Goal: Task Accomplishment & Management: Complete application form

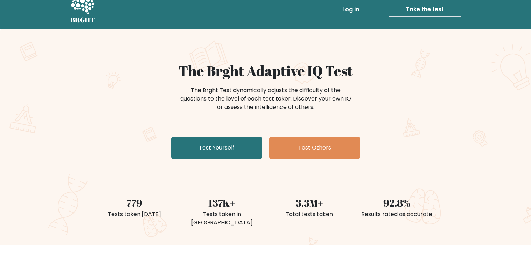
scroll to position [13, 0]
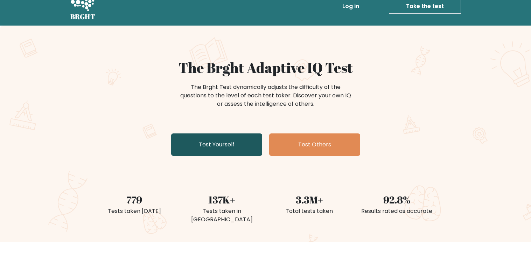
click at [249, 138] on link "Test Yourself" at bounding box center [216, 144] width 91 height 22
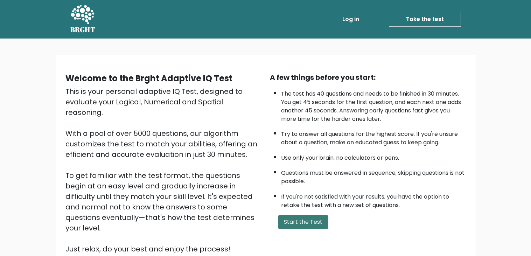
click at [294, 220] on button "Start the Test" at bounding box center [303, 222] width 50 height 14
click at [300, 217] on button "Start the Test" at bounding box center [303, 222] width 50 height 14
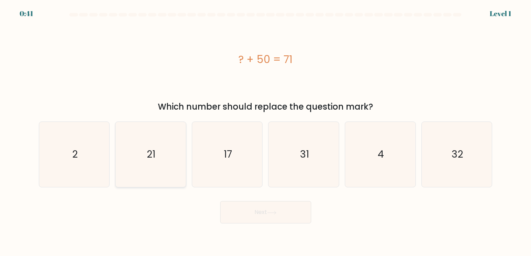
click at [145, 169] on icon "21" at bounding box center [150, 154] width 65 height 65
click at [266, 132] on input "b. 21" at bounding box center [266, 130] width 0 height 4
radio input "true"
click at [270, 207] on button "Next" at bounding box center [265, 212] width 91 height 22
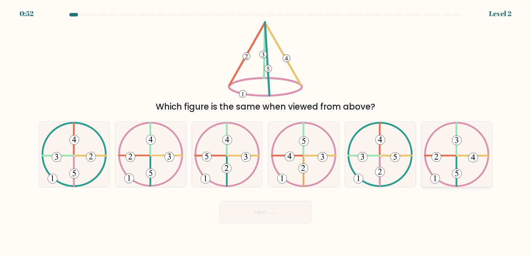
click at [464, 163] on icon at bounding box center [457, 154] width 66 height 65
click at [266, 132] on input "f." at bounding box center [266, 130] width 0 height 4
radio input "true"
click at [295, 216] on button "Next" at bounding box center [265, 212] width 91 height 22
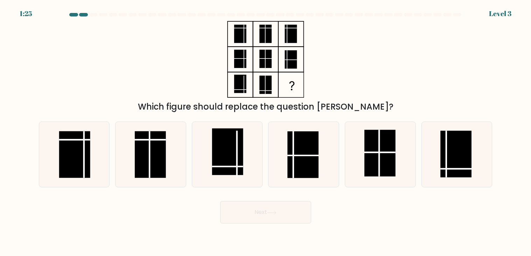
click at [420, 143] on div "f." at bounding box center [457, 154] width 77 height 66
click at [443, 154] on rect at bounding box center [455, 154] width 31 height 47
click at [266, 132] on input "f." at bounding box center [266, 130] width 0 height 4
radio input "true"
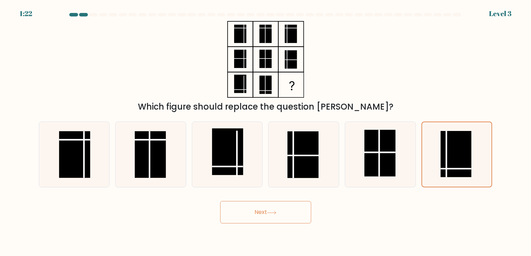
click at [284, 210] on button "Next" at bounding box center [265, 212] width 91 height 22
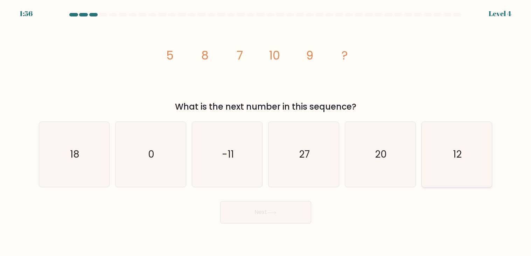
click at [443, 158] on icon "12" at bounding box center [456, 154] width 65 height 65
click at [266, 132] on input "f. 12" at bounding box center [266, 130] width 0 height 4
radio input "true"
click at [297, 214] on button "Next" at bounding box center [265, 212] width 91 height 22
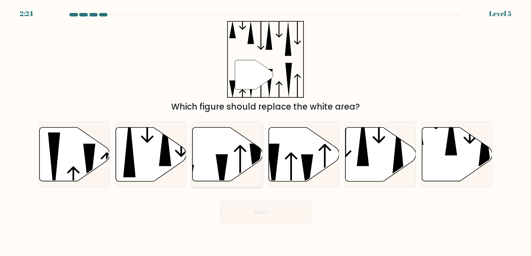
click at [236, 166] on icon at bounding box center [228, 154] width 70 height 54
click at [266, 132] on input "c." at bounding box center [266, 130] width 0 height 4
radio input "true"
click at [279, 213] on button "Next" at bounding box center [265, 212] width 91 height 22
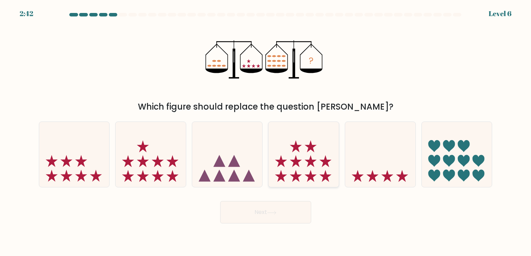
click at [315, 175] on icon at bounding box center [311, 176] width 12 height 12
click at [266, 132] on input "d." at bounding box center [266, 130] width 0 height 4
radio input "true"
click at [289, 209] on button "Next" at bounding box center [265, 212] width 91 height 22
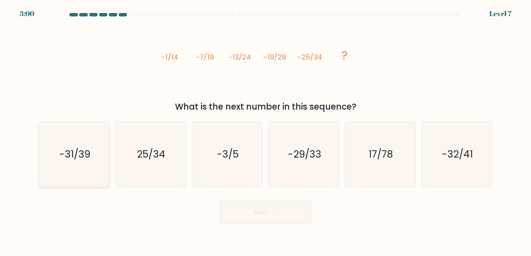
click at [81, 138] on icon "-31/39" at bounding box center [74, 154] width 65 height 65
click at [266, 132] on input "a. -31/39" at bounding box center [266, 130] width 0 height 4
radio input "true"
click at [256, 214] on button "Next" at bounding box center [265, 212] width 91 height 22
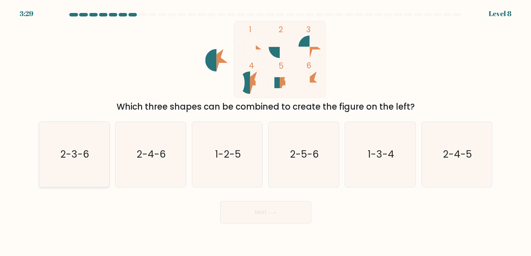
click at [92, 169] on icon "2-3-6" at bounding box center [74, 154] width 65 height 65
click at [266, 132] on input "a. 2-3-6" at bounding box center [266, 130] width 0 height 4
radio input "true"
click at [272, 221] on button "Next" at bounding box center [265, 212] width 91 height 22
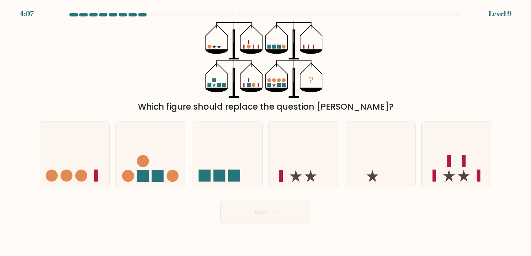
click at [456, 16] on div at bounding box center [457, 15] width 8 height 4
click at [190, 157] on div "c." at bounding box center [227, 154] width 77 height 66
click at [451, 160] on rect at bounding box center [449, 161] width 4 height 12
click at [266, 132] on input "f." at bounding box center [266, 130] width 0 height 4
radio input "true"
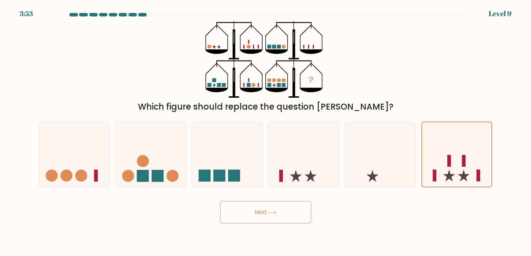
click at [286, 222] on button "Next" at bounding box center [265, 212] width 91 height 22
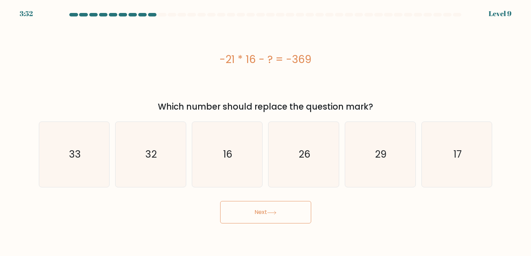
click at [289, 214] on button "Next" at bounding box center [265, 212] width 91 height 22
click at [96, 161] on icon "33" at bounding box center [74, 154] width 65 height 65
click at [266, 132] on input "a. 33" at bounding box center [266, 130] width 0 height 4
radio input "true"
click at [259, 209] on button "Next" at bounding box center [265, 212] width 91 height 22
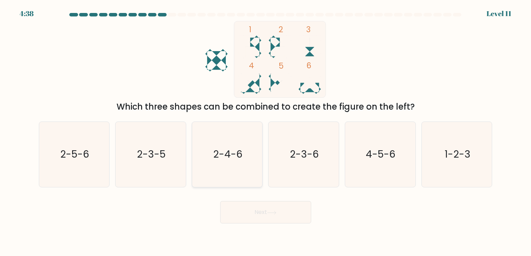
click at [214, 166] on icon "2-4-6" at bounding box center [227, 154] width 65 height 65
click at [266, 132] on input "c. 2-4-6" at bounding box center [266, 130] width 0 height 4
radio input "true"
click at [431, 143] on icon "1-2-3" at bounding box center [456, 154] width 65 height 65
click at [266, 132] on input "f. 1-2-3" at bounding box center [266, 130] width 0 height 4
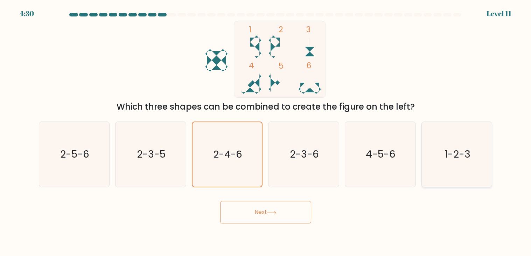
radio input "true"
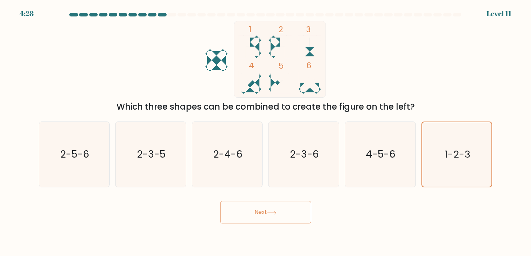
click at [273, 214] on button "Next" at bounding box center [265, 212] width 91 height 22
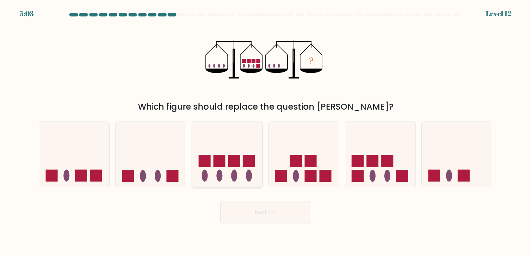
click at [256, 158] on icon at bounding box center [227, 154] width 70 height 58
click at [266, 132] on input "c." at bounding box center [266, 130] width 0 height 4
radio input "true"
click at [382, 178] on icon at bounding box center [380, 154] width 70 height 58
click at [266, 132] on input "e." at bounding box center [266, 130] width 0 height 4
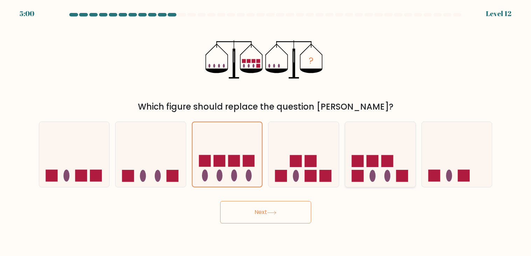
radio input "true"
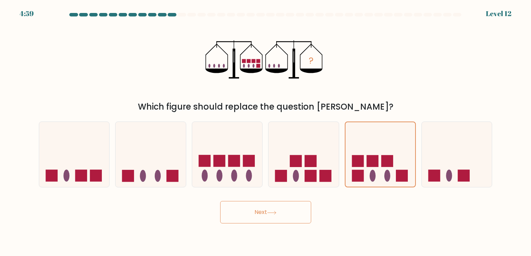
click at [294, 212] on button "Next" at bounding box center [265, 212] width 91 height 22
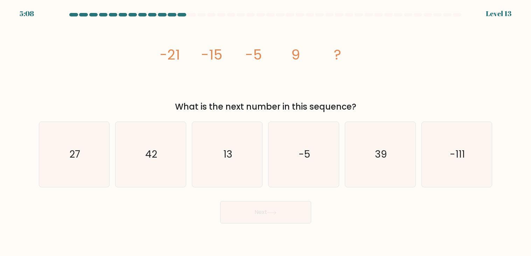
click at [349, 202] on div "Next" at bounding box center [266, 210] width 462 height 28
click at [86, 172] on icon "27" at bounding box center [74, 154] width 65 height 65
click at [266, 132] on input "a. 27" at bounding box center [266, 130] width 0 height 4
radio input "true"
click at [85, 168] on icon "27" at bounding box center [74, 154] width 64 height 64
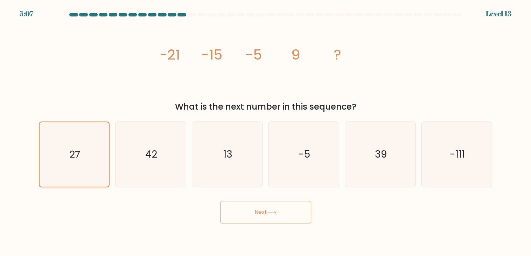
click at [266, 132] on input "a. 27" at bounding box center [266, 130] width 0 height 4
click at [261, 219] on button "Next" at bounding box center [265, 212] width 91 height 22
click at [262, 220] on button "Next" at bounding box center [265, 212] width 91 height 22
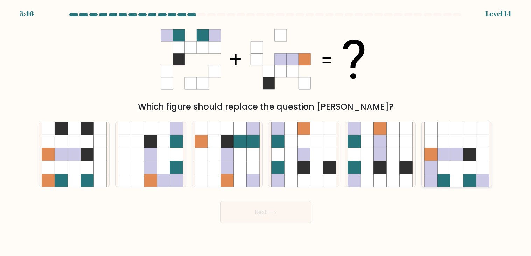
click at [448, 163] on icon at bounding box center [444, 167] width 13 height 13
click at [266, 132] on input "f." at bounding box center [266, 130] width 0 height 4
radio input "true"
click at [249, 215] on button "Next" at bounding box center [265, 212] width 91 height 22
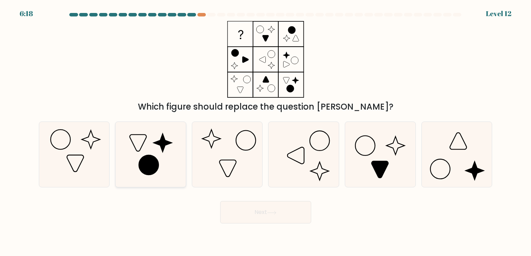
click at [152, 159] on icon at bounding box center [149, 165] width 20 height 20
click at [266, 132] on input "b." at bounding box center [266, 130] width 0 height 4
radio input "true"
click at [273, 214] on icon at bounding box center [271, 213] width 9 height 4
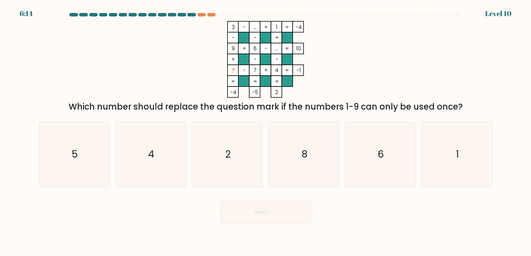
click at [264, 215] on button "Next" at bounding box center [265, 212] width 91 height 22
click at [462, 167] on icon "1" at bounding box center [456, 154] width 65 height 65
click at [266, 132] on input "f. 1" at bounding box center [266, 130] width 0 height 4
radio input "true"
click at [241, 179] on icon "2" at bounding box center [227, 154] width 65 height 65
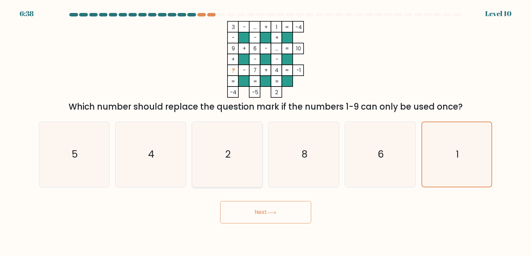
click at [266, 132] on input "c. 2" at bounding box center [266, 130] width 0 height 4
radio input "true"
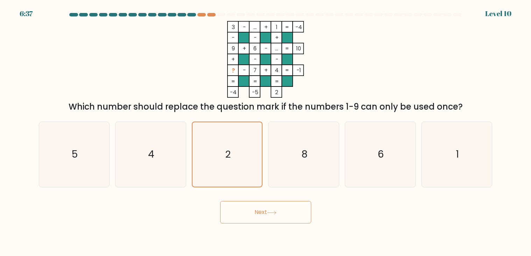
click at [247, 210] on button "Next" at bounding box center [265, 212] width 91 height 22
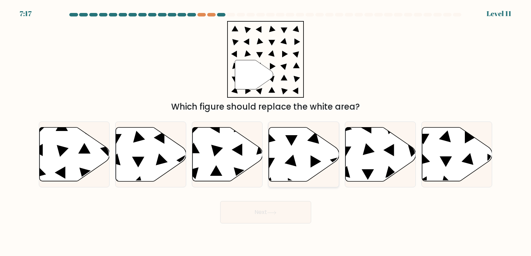
click at [294, 159] on icon at bounding box center [291, 160] width 12 height 12
click at [266, 132] on input "d." at bounding box center [266, 130] width 0 height 4
radio input "true"
click at [253, 216] on button "Next" at bounding box center [265, 212] width 91 height 22
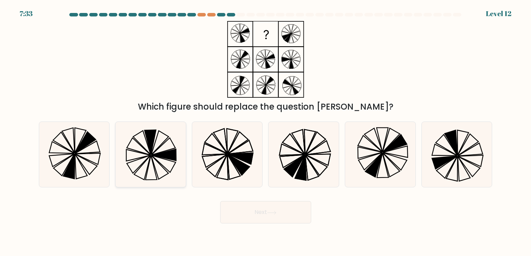
click at [147, 165] on icon at bounding box center [150, 154] width 65 height 65
click at [266, 132] on input "b." at bounding box center [266, 130] width 0 height 4
radio input "true"
click at [280, 210] on button "Next" at bounding box center [265, 212] width 91 height 22
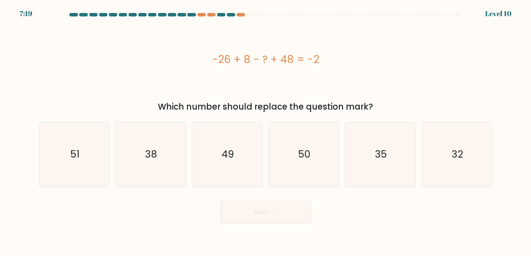
click at [92, 241] on body "7:19 Level 10" at bounding box center [265, 128] width 531 height 256
click at [434, 156] on icon "32" at bounding box center [456, 154] width 65 height 65
click at [266, 132] on input "f. 32" at bounding box center [266, 130] width 0 height 4
radio input "true"
click at [396, 154] on icon "35" at bounding box center [380, 154] width 65 height 65
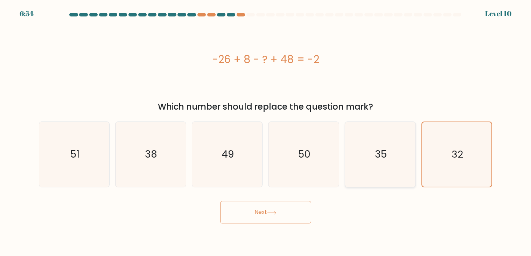
click at [266, 132] on input "e. 35" at bounding box center [266, 130] width 0 height 4
radio input "true"
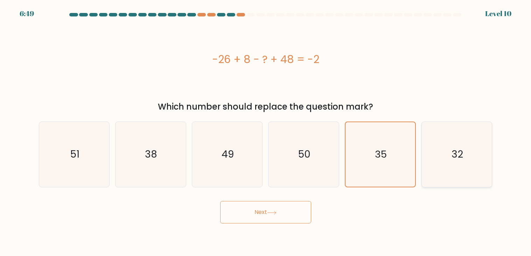
click at [116, 218] on div "Next" at bounding box center [266, 210] width 462 height 28
click at [390, 154] on icon "35" at bounding box center [380, 154] width 65 height 65
click at [266, 132] on input "e. 35" at bounding box center [266, 130] width 0 height 4
radio input "true"
click at [435, 143] on icon "32" at bounding box center [456, 154] width 65 height 65
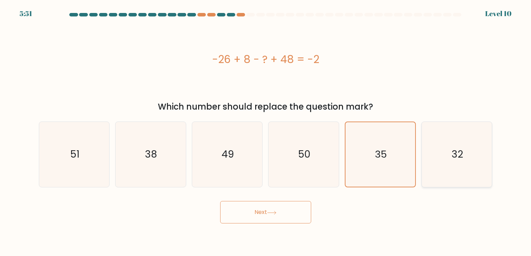
click at [266, 132] on input "f. 32" at bounding box center [266, 130] width 0 height 4
radio input "true"
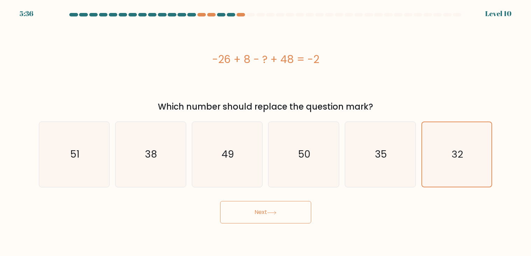
click at [298, 218] on button "Next" at bounding box center [265, 212] width 91 height 22
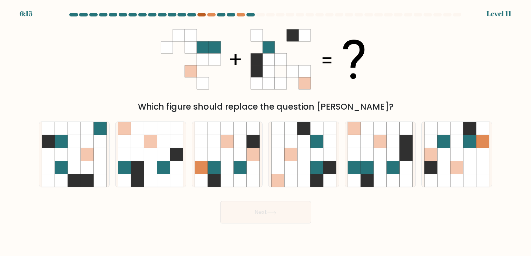
click at [201, 15] on div at bounding box center [201, 15] width 8 height 4
click at [208, 14] on div at bounding box center [211, 15] width 8 height 4
click at [242, 17] on div at bounding box center [266, 16] width 462 height 6
click at [239, 15] on div at bounding box center [241, 15] width 8 height 4
click at [409, 157] on icon at bounding box center [406, 154] width 13 height 13
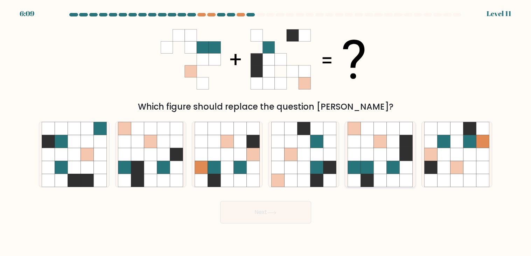
click at [266, 132] on input "e." at bounding box center [266, 130] width 0 height 4
radio input "true"
click at [284, 217] on button "Next" at bounding box center [265, 212] width 91 height 22
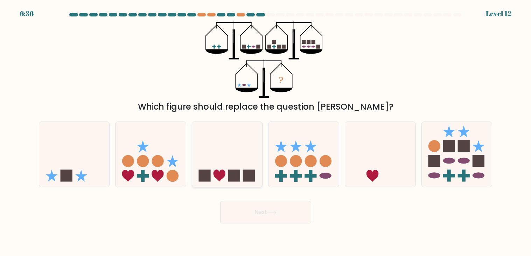
click at [249, 150] on icon at bounding box center [227, 154] width 70 height 58
click at [266, 132] on input "c." at bounding box center [266, 130] width 0 height 4
radio input "true"
click at [296, 213] on button "Next" at bounding box center [265, 212] width 91 height 22
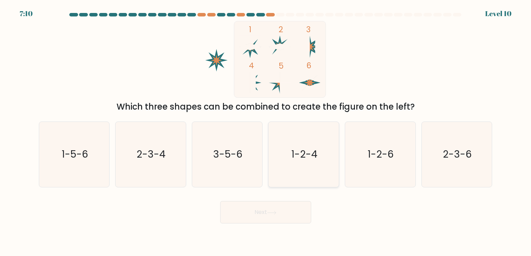
click at [301, 148] on text "1-2-4" at bounding box center [304, 155] width 26 height 14
click at [266, 132] on input "d. 1-2-4" at bounding box center [266, 130] width 0 height 4
radio input "true"
click at [291, 213] on button "Next" at bounding box center [265, 212] width 91 height 22
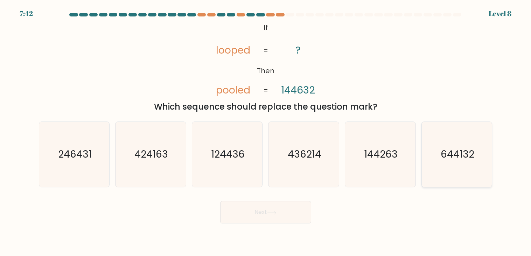
click at [422, 154] on div "644132" at bounding box center [457, 154] width 71 height 66
click at [266, 132] on input "f. 644132" at bounding box center [266, 130] width 0 height 4
radio input "true"
click at [261, 211] on button "Next" at bounding box center [265, 212] width 91 height 22
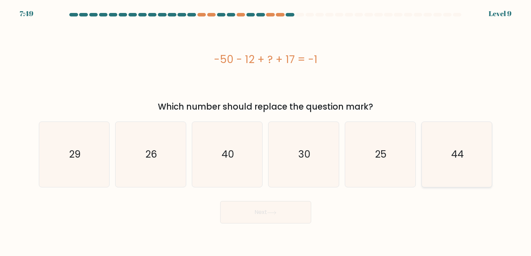
click at [451, 182] on icon "44" at bounding box center [456, 154] width 65 height 65
click at [266, 132] on input "f. 44" at bounding box center [266, 130] width 0 height 4
radio input "true"
click at [292, 213] on button "Next" at bounding box center [265, 212] width 91 height 22
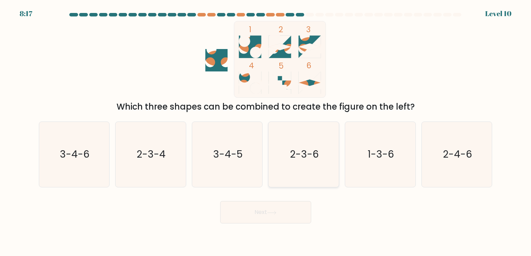
click at [321, 148] on icon "2-3-6" at bounding box center [303, 154] width 65 height 65
click at [266, 132] on input "d. 2-3-6" at bounding box center [266, 130] width 0 height 4
radio input "true"
click at [277, 217] on button "Next" at bounding box center [265, 212] width 91 height 22
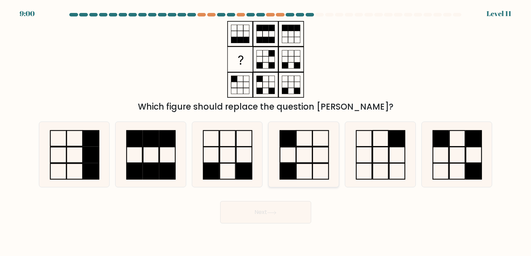
click at [307, 177] on icon at bounding box center [303, 154] width 65 height 65
click at [266, 132] on input "d." at bounding box center [266, 130] width 0 height 4
radio input "true"
click at [442, 148] on icon at bounding box center [456, 154] width 65 height 65
click at [266, 132] on input "f." at bounding box center [266, 130] width 0 height 4
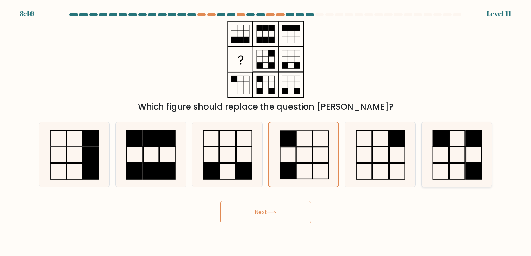
radio input "true"
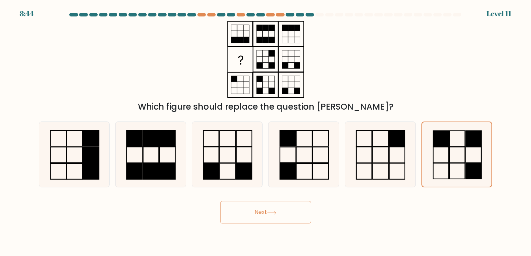
click at [269, 213] on icon at bounding box center [271, 213] width 9 height 4
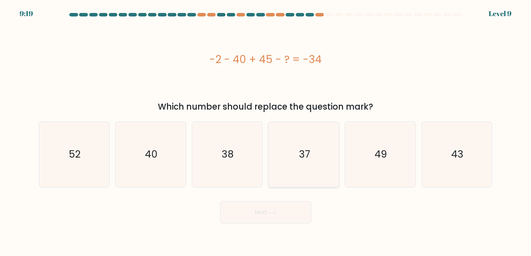
click at [337, 161] on div "37" at bounding box center [303, 154] width 71 height 66
click at [266, 132] on input "d. 37" at bounding box center [266, 130] width 0 height 4
radio input "true"
click at [294, 208] on button "Next" at bounding box center [265, 212] width 91 height 22
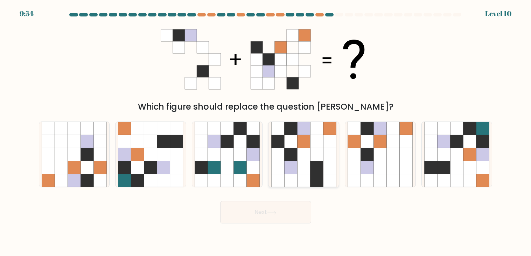
click at [314, 150] on icon at bounding box center [316, 154] width 13 height 13
click at [266, 132] on input "d." at bounding box center [266, 130] width 0 height 4
radio input "true"
click at [284, 221] on button "Next" at bounding box center [265, 212] width 91 height 22
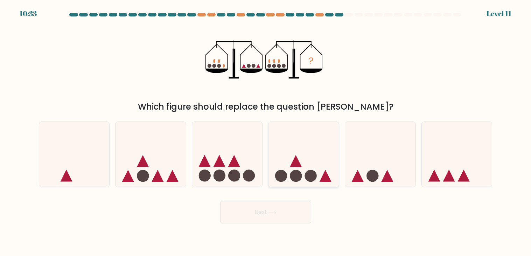
click at [287, 155] on icon at bounding box center [304, 154] width 70 height 58
click at [266, 132] on input "d." at bounding box center [266, 130] width 0 height 4
radio input "true"
click at [356, 150] on icon at bounding box center [380, 154] width 70 height 58
click at [266, 132] on input "e." at bounding box center [266, 130] width 0 height 4
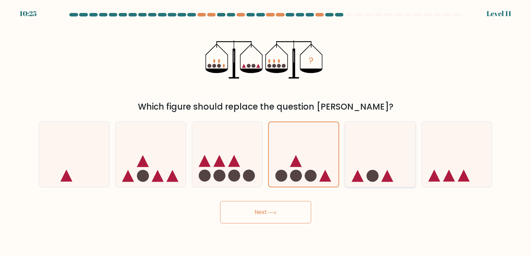
radio input "true"
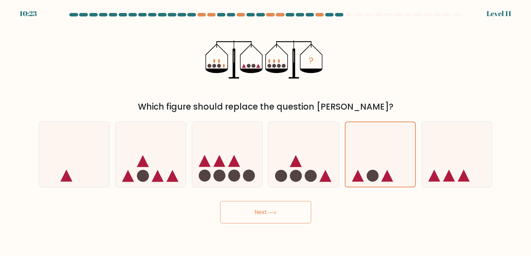
click at [285, 203] on button "Next" at bounding box center [265, 212] width 91 height 22
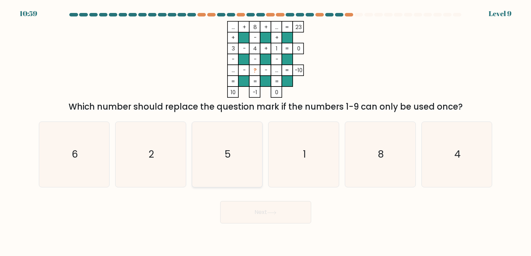
click at [249, 140] on icon "5" at bounding box center [227, 154] width 65 height 65
click at [266, 132] on input "c. 5" at bounding box center [266, 130] width 0 height 4
radio input "true"
click at [267, 203] on button "Next" at bounding box center [265, 212] width 91 height 22
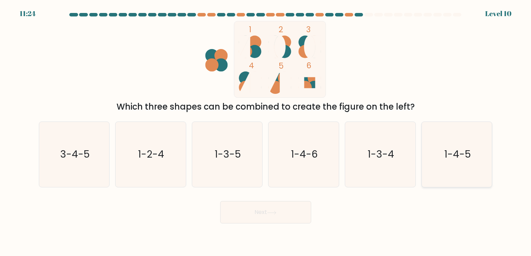
click at [458, 143] on icon "1-4-5" at bounding box center [456, 154] width 65 height 65
click at [266, 132] on input "f. 1-4-5" at bounding box center [266, 130] width 0 height 4
radio input "true"
click at [280, 216] on button "Next" at bounding box center [265, 212] width 91 height 22
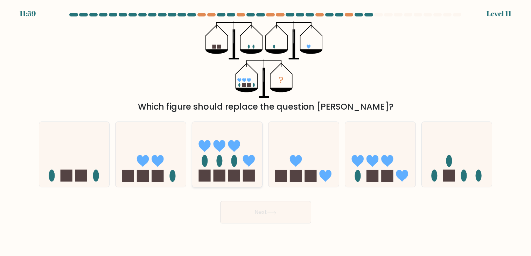
click at [236, 155] on icon at bounding box center [227, 154] width 70 height 58
click at [266, 132] on input "c." at bounding box center [266, 130] width 0 height 4
radio input "true"
click at [260, 214] on button "Next" at bounding box center [265, 212] width 91 height 22
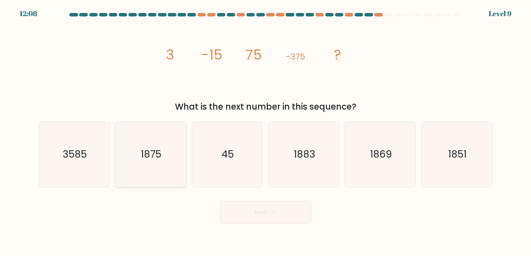
click at [167, 148] on icon "1875" at bounding box center [150, 154] width 65 height 65
click at [266, 132] on input "b. 1875" at bounding box center [266, 130] width 0 height 4
radio input "true"
click at [248, 208] on button "Next" at bounding box center [265, 212] width 91 height 22
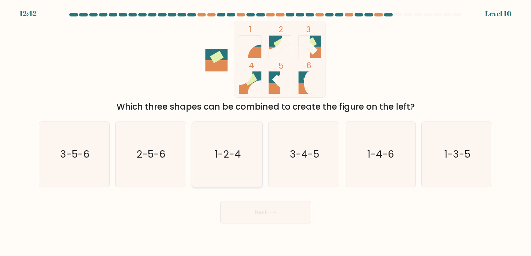
click at [237, 141] on icon "1-2-4" at bounding box center [227, 154] width 65 height 65
click at [266, 132] on input "c. 1-2-4" at bounding box center [266, 130] width 0 height 4
radio input "true"
click at [264, 208] on button "Next" at bounding box center [265, 212] width 91 height 22
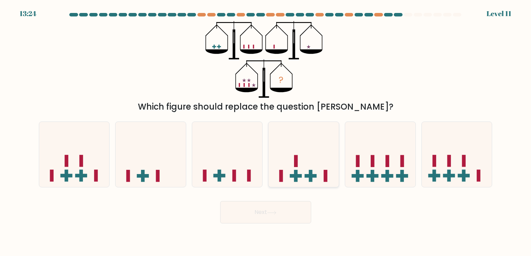
click at [303, 158] on icon at bounding box center [304, 154] width 70 height 58
click at [266, 132] on input "d." at bounding box center [266, 130] width 0 height 4
radio input "true"
click at [281, 212] on button "Next" at bounding box center [265, 212] width 91 height 22
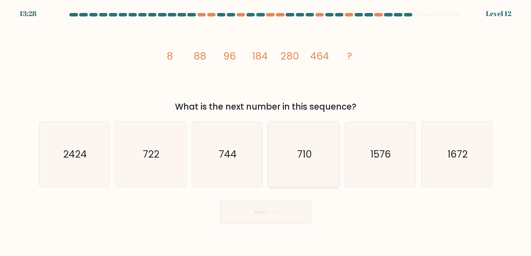
click at [314, 122] on icon "710" at bounding box center [303, 154] width 65 height 65
click at [266, 128] on input "d. 710" at bounding box center [266, 130] width 0 height 4
radio input "true"
click at [185, 169] on div "722" at bounding box center [150, 154] width 71 height 66
click at [266, 132] on input "b. 722" at bounding box center [266, 130] width 0 height 4
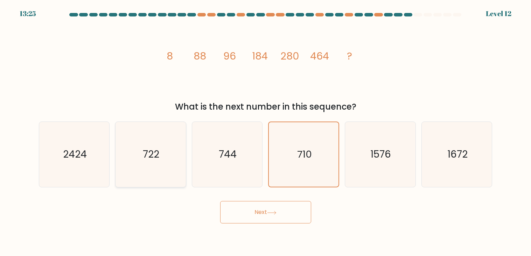
radio input "true"
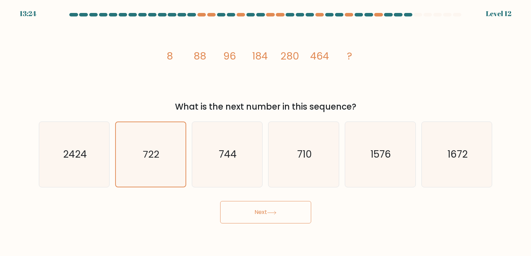
click at [251, 202] on button "Next" at bounding box center [265, 212] width 91 height 22
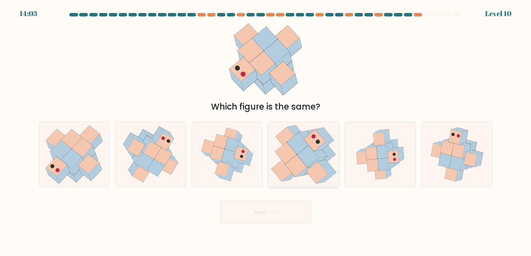
click at [291, 157] on icon at bounding box center [286, 153] width 22 height 22
click at [266, 132] on input "d." at bounding box center [266, 130] width 0 height 4
radio input "true"
click at [292, 214] on button "Next" at bounding box center [265, 212] width 91 height 22
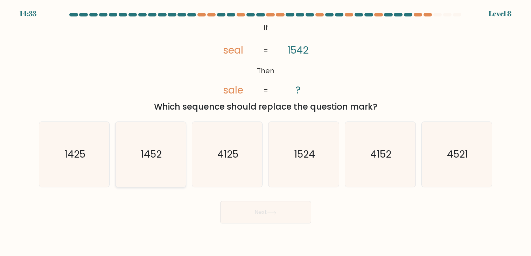
click at [127, 165] on icon "1452" at bounding box center [150, 154] width 65 height 65
click at [266, 132] on input "b. 1452" at bounding box center [266, 130] width 0 height 4
radio input "true"
click at [104, 167] on icon "1425" at bounding box center [74, 154] width 65 height 65
click at [266, 132] on input "a. 1425" at bounding box center [266, 130] width 0 height 4
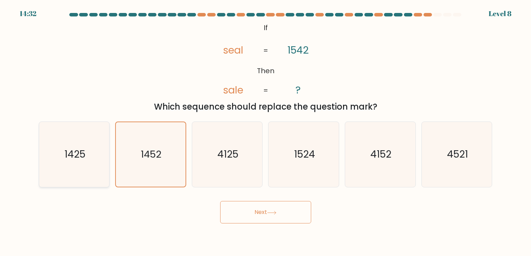
radio input "true"
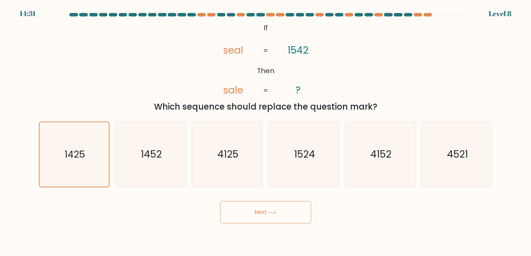
click at [229, 207] on button "Next" at bounding box center [265, 212] width 91 height 22
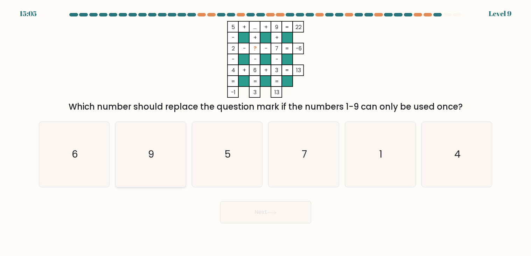
click at [179, 157] on icon "9" at bounding box center [150, 154] width 65 height 65
click at [266, 132] on input "b. 9" at bounding box center [266, 130] width 0 height 4
radio input "true"
click at [295, 164] on icon "7" at bounding box center [303, 154] width 65 height 65
click at [266, 132] on input "d. 7" at bounding box center [266, 130] width 0 height 4
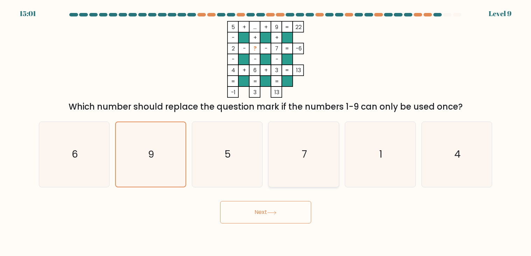
radio input "true"
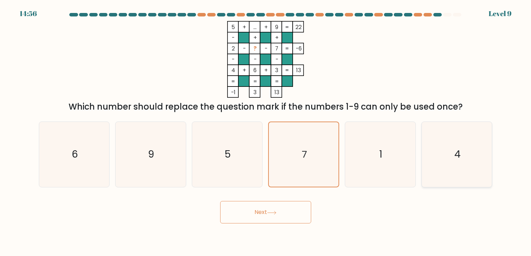
click at [446, 158] on icon "4" at bounding box center [456, 154] width 65 height 65
click at [266, 132] on input "f. 4" at bounding box center [266, 130] width 0 height 4
radio input "true"
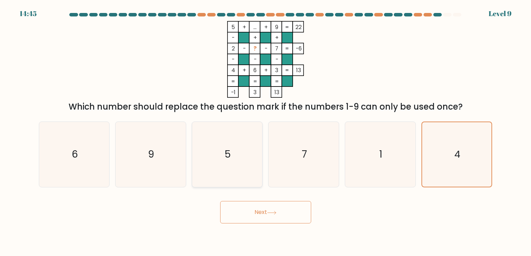
click at [227, 131] on icon "5" at bounding box center [227, 154] width 65 height 65
click at [266, 131] on input "c. 5" at bounding box center [266, 130] width 0 height 4
radio input "true"
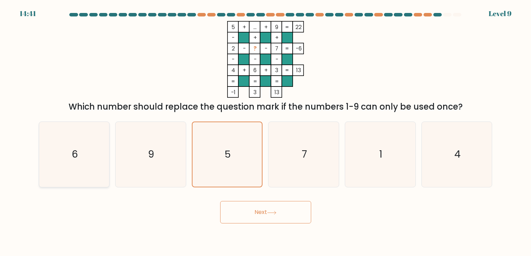
click at [102, 149] on icon "6" at bounding box center [74, 154] width 65 height 65
click at [266, 132] on input "a. 6" at bounding box center [266, 130] width 0 height 4
radio input "true"
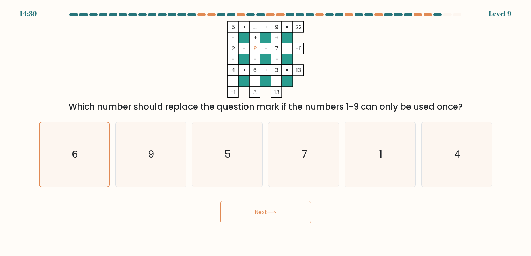
click at [191, 157] on div "c. 5" at bounding box center [227, 154] width 77 height 66
click at [306, 147] on icon "7" at bounding box center [303, 154] width 65 height 65
click at [266, 132] on input "d. 7" at bounding box center [266, 130] width 0 height 4
radio input "true"
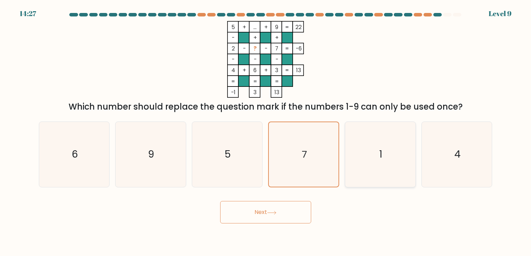
click at [362, 161] on icon "1" at bounding box center [380, 154] width 65 height 65
click at [266, 132] on input "e. 1" at bounding box center [266, 130] width 0 height 4
radio input "true"
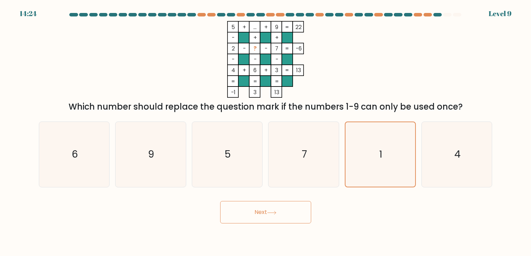
click at [282, 209] on button "Next" at bounding box center [265, 212] width 91 height 22
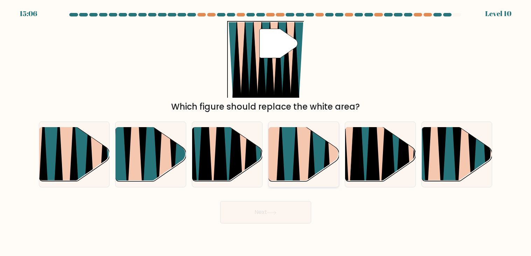
click at [314, 165] on icon at bounding box center [311, 184] width 15 height 140
click at [266, 132] on input "d." at bounding box center [266, 130] width 0 height 4
radio input "true"
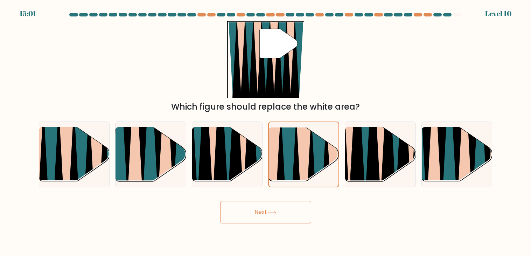
click at [288, 220] on button "Next" at bounding box center [265, 212] width 91 height 22
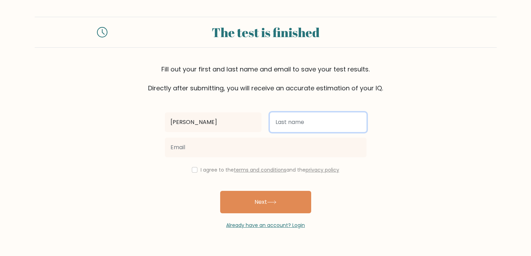
click at [294, 121] on input "text" at bounding box center [318, 122] width 97 height 20
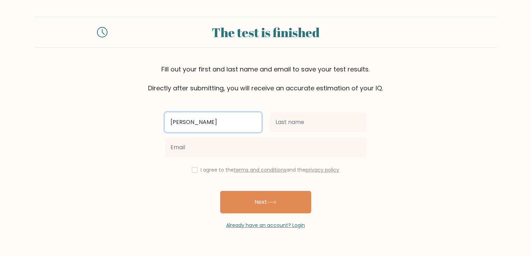
click at [192, 129] on input "[PERSON_NAME]" at bounding box center [213, 122] width 97 height 20
type input "[PERSON_NAME]"
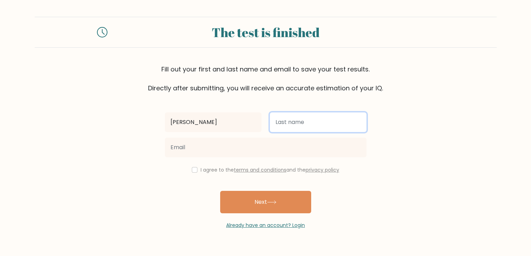
click at [290, 130] on input "text" at bounding box center [318, 122] width 97 height 20
type input "[PERSON_NAME]"
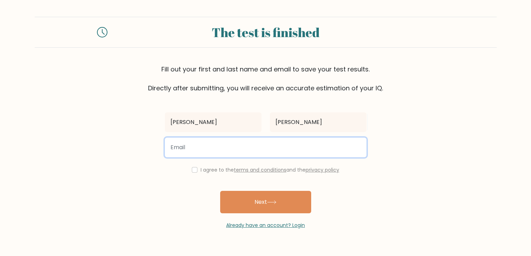
click at [279, 152] on input "email" at bounding box center [266, 148] width 202 height 20
type input "[EMAIL_ADDRESS][DOMAIN_NAME]"
click at [220, 191] on button "Next" at bounding box center [265, 202] width 91 height 22
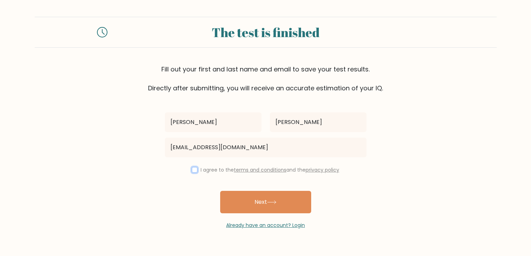
click at [194, 169] on input "checkbox" at bounding box center [195, 170] width 6 height 6
checkbox input "true"
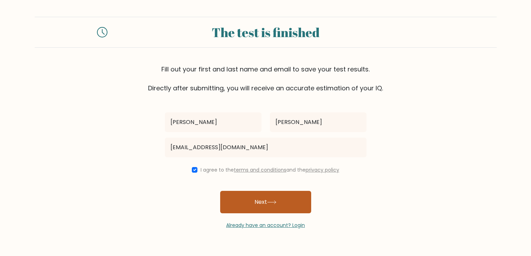
click at [245, 200] on button "Next" at bounding box center [265, 202] width 91 height 22
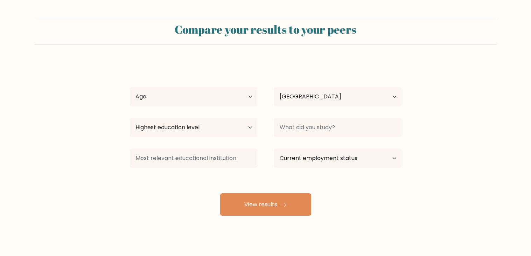
select select "US"
click at [224, 104] on select "Age Under [DEMOGRAPHIC_DATA] [DEMOGRAPHIC_DATA] [DEMOGRAPHIC_DATA] [DEMOGRAPHIC…" at bounding box center [193, 97] width 127 height 20
select select "min_18"
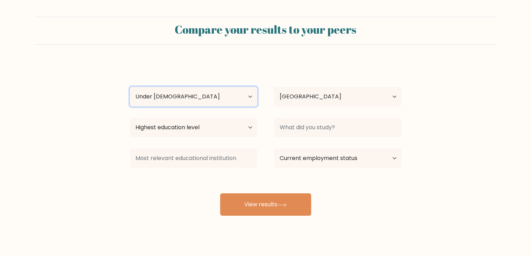
click at [130, 87] on select "Age Under [DEMOGRAPHIC_DATA] [DEMOGRAPHIC_DATA] [DEMOGRAPHIC_DATA] [DEMOGRAPHIC…" at bounding box center [193, 97] width 127 height 20
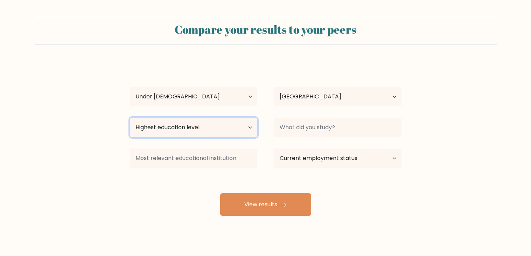
click at [228, 125] on select "Highest education level No schooling Primary Lower Secondary Upper Secondary Oc…" at bounding box center [193, 128] width 127 height 20
click at [208, 132] on select "Highest education level No schooling Primary Lower Secondary Upper Secondary Oc…" at bounding box center [193, 128] width 127 height 20
click at [242, 131] on select "Highest education level No schooling Primary Lower Secondary Upper Secondary Oc…" at bounding box center [193, 128] width 127 height 20
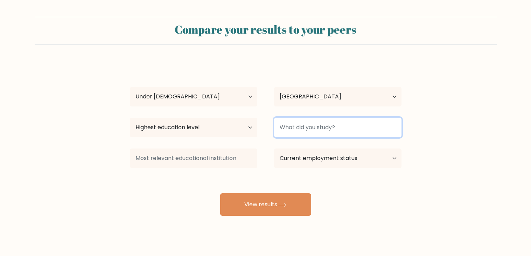
click at [290, 125] on input at bounding box center [337, 128] width 127 height 20
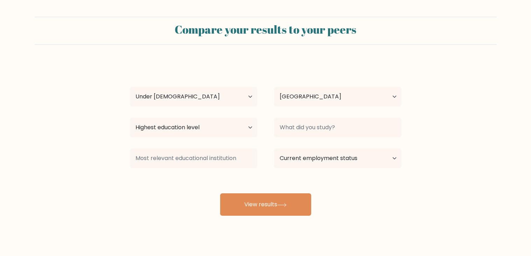
click at [322, 85] on div "Country [GEOGRAPHIC_DATA] [GEOGRAPHIC_DATA] [GEOGRAPHIC_DATA] [US_STATE] [GEOGR…" at bounding box center [338, 96] width 144 height 25
click at [328, 163] on select "Current employment status Employed Student Retired Other / prefer not to answer" at bounding box center [337, 158] width 127 height 20
select select "student"
click at [274, 148] on select "Current employment status Employed Student Retired Other / prefer not to answer" at bounding box center [337, 158] width 127 height 20
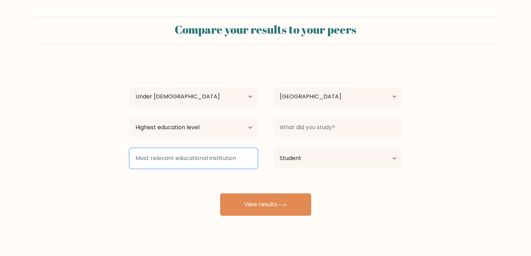
click at [232, 164] on input at bounding box center [193, 158] width 127 height 20
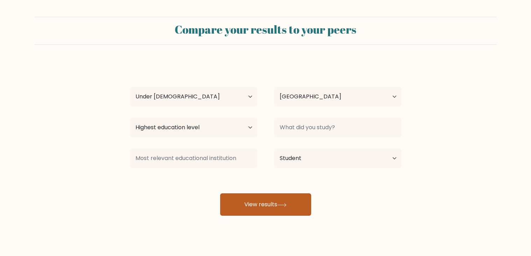
click at [260, 202] on button "View results" at bounding box center [265, 204] width 91 height 22
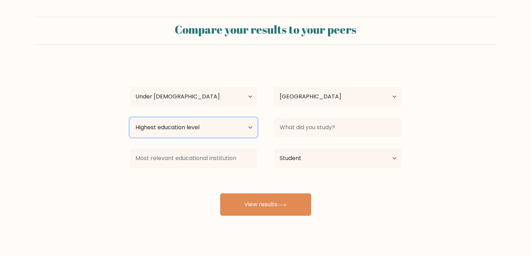
click at [233, 133] on select "Highest education level No schooling Primary Lower Secondary Upper Secondary Oc…" at bounding box center [193, 128] width 127 height 20
select select "primary"
click at [130, 118] on select "Highest education level No schooling Primary Lower Secondary Upper Secondary Oc…" at bounding box center [193, 128] width 127 height 20
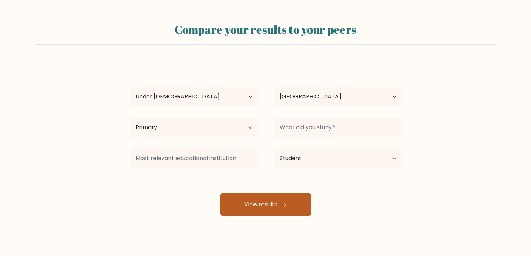
click at [248, 204] on button "View results" at bounding box center [265, 204] width 91 height 22
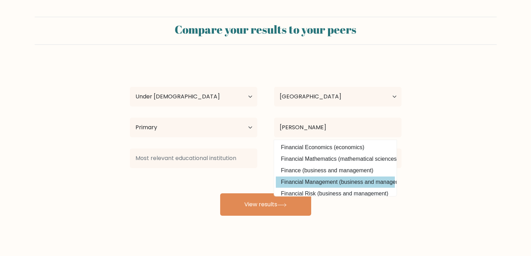
click at [366, 185] on option "Financial Management (business and management)" at bounding box center [335, 181] width 119 height 11
type input "Financial Management"
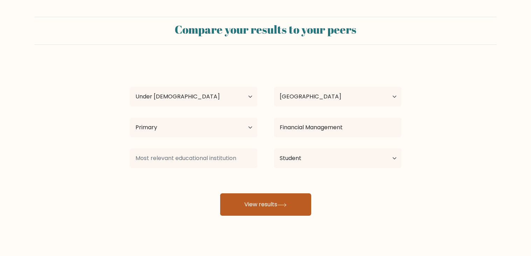
click at [278, 211] on button "View results" at bounding box center [265, 204] width 91 height 22
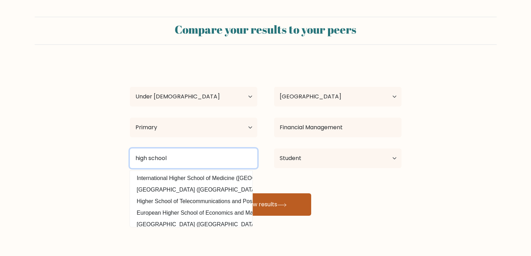
type input "high school"
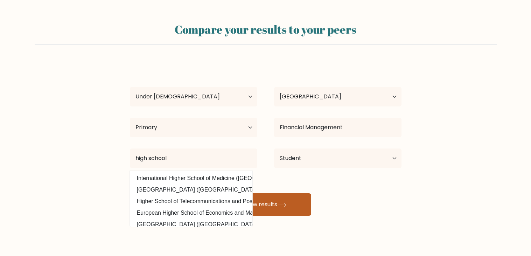
click at [275, 199] on button "View results" at bounding box center [265, 204] width 91 height 22
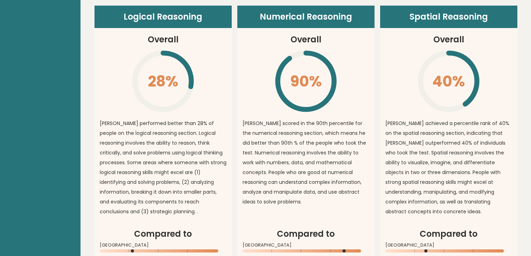
scroll to position [512, 0]
